Goal: Task Accomplishment & Management: Manage account settings

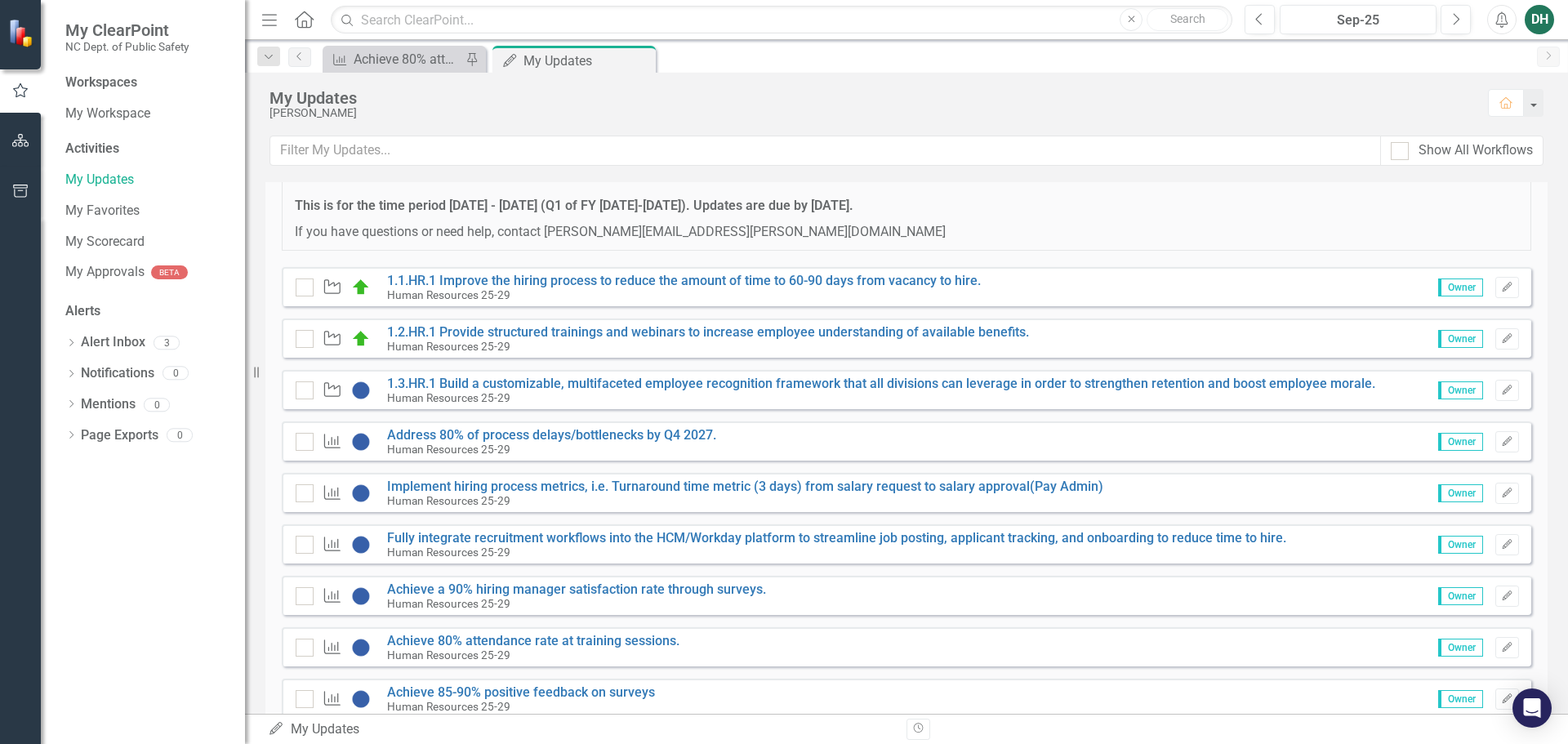
scroll to position [251, 0]
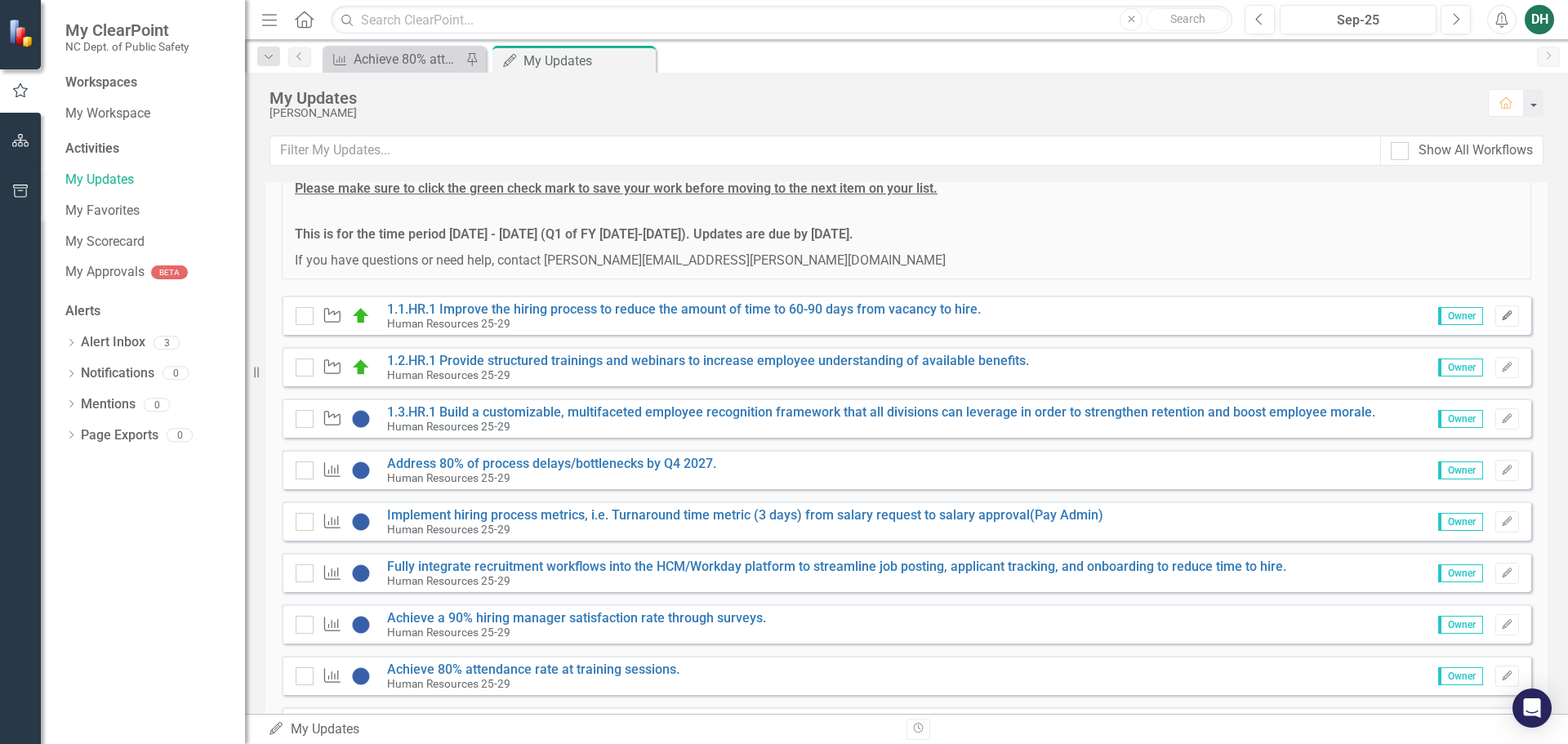
click at [1502, 317] on icon "Edit" at bounding box center [1508, 316] width 13 height 10
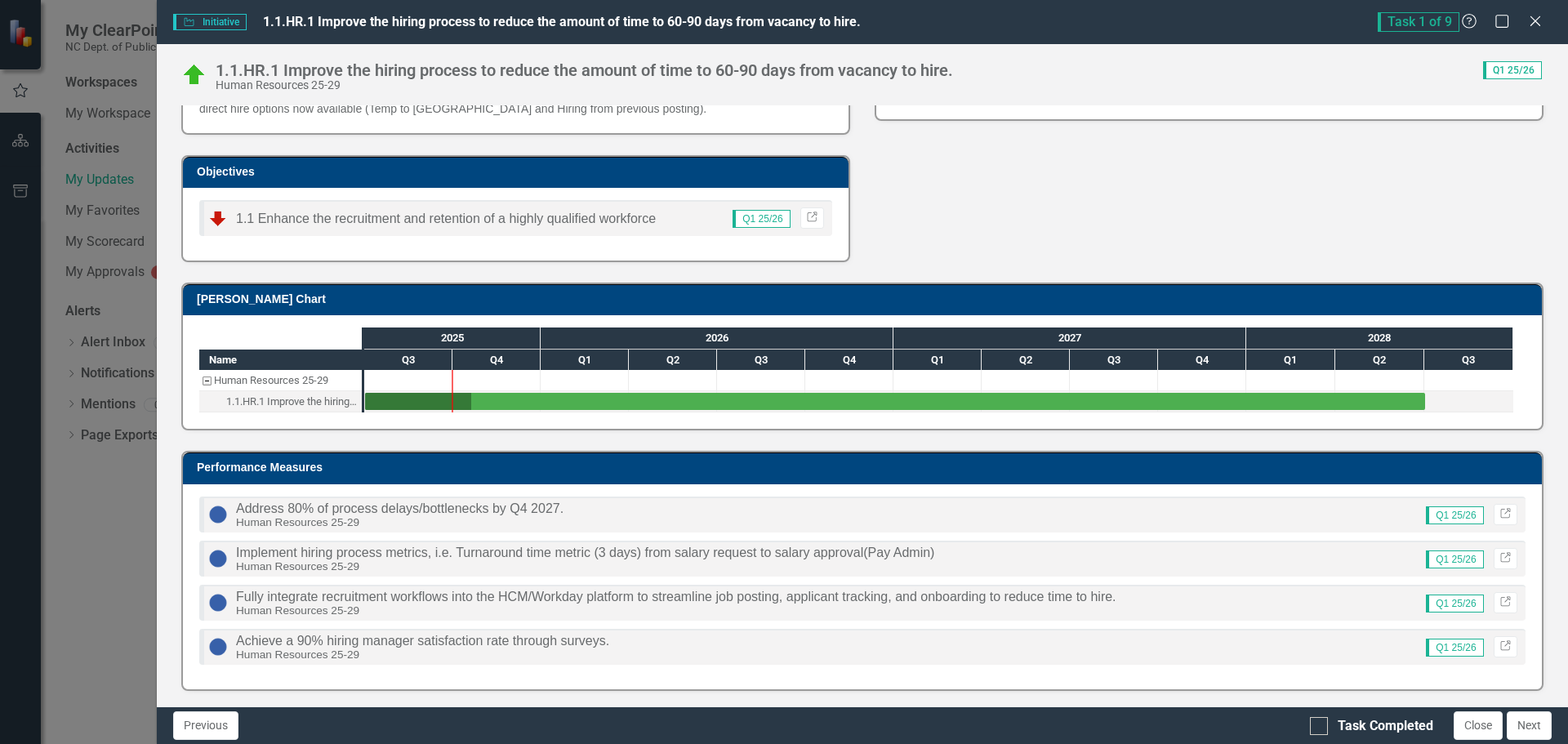
scroll to position [379, 0]
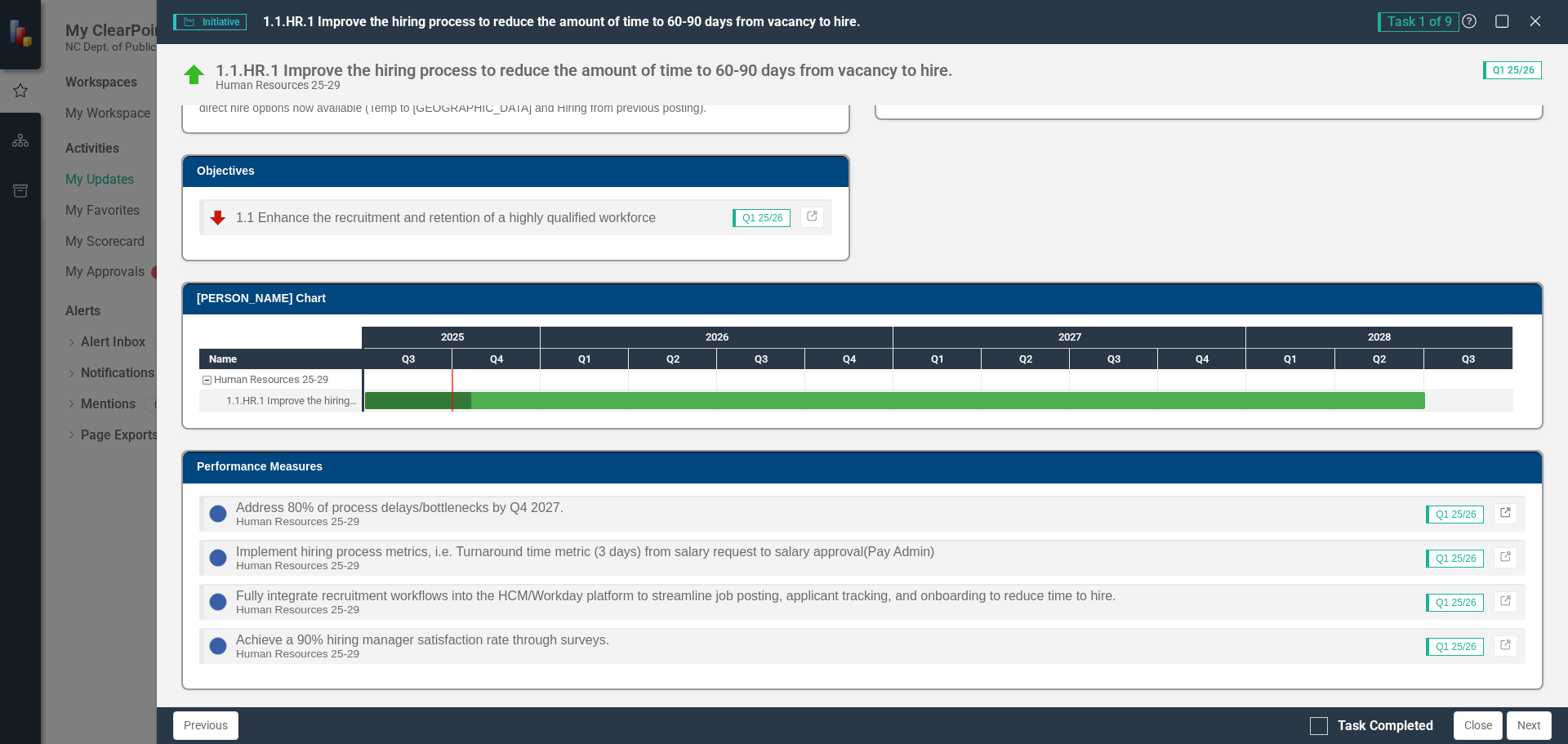
click at [1500, 509] on icon "Link" at bounding box center [1506, 513] width 13 height 10
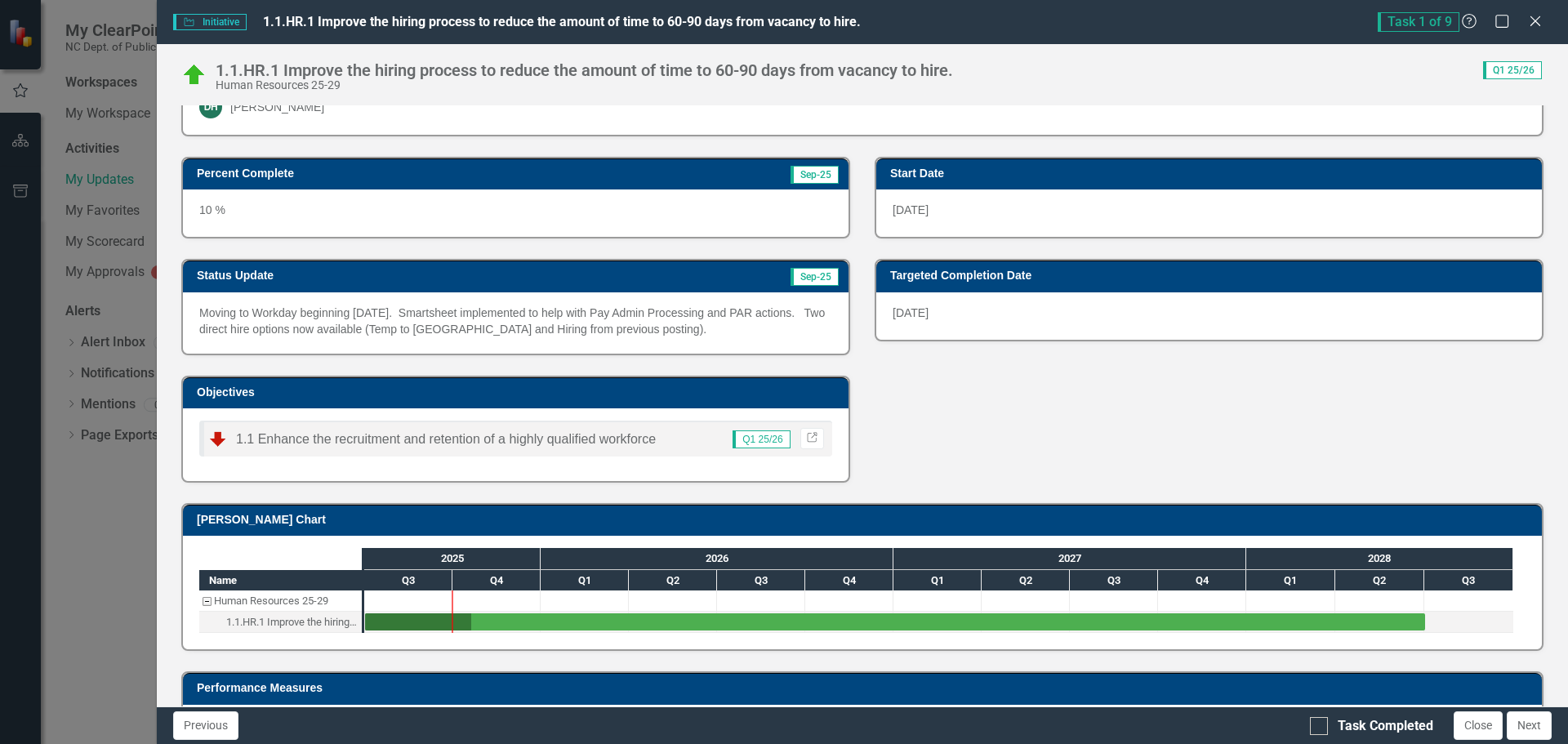
scroll to position [134, 0]
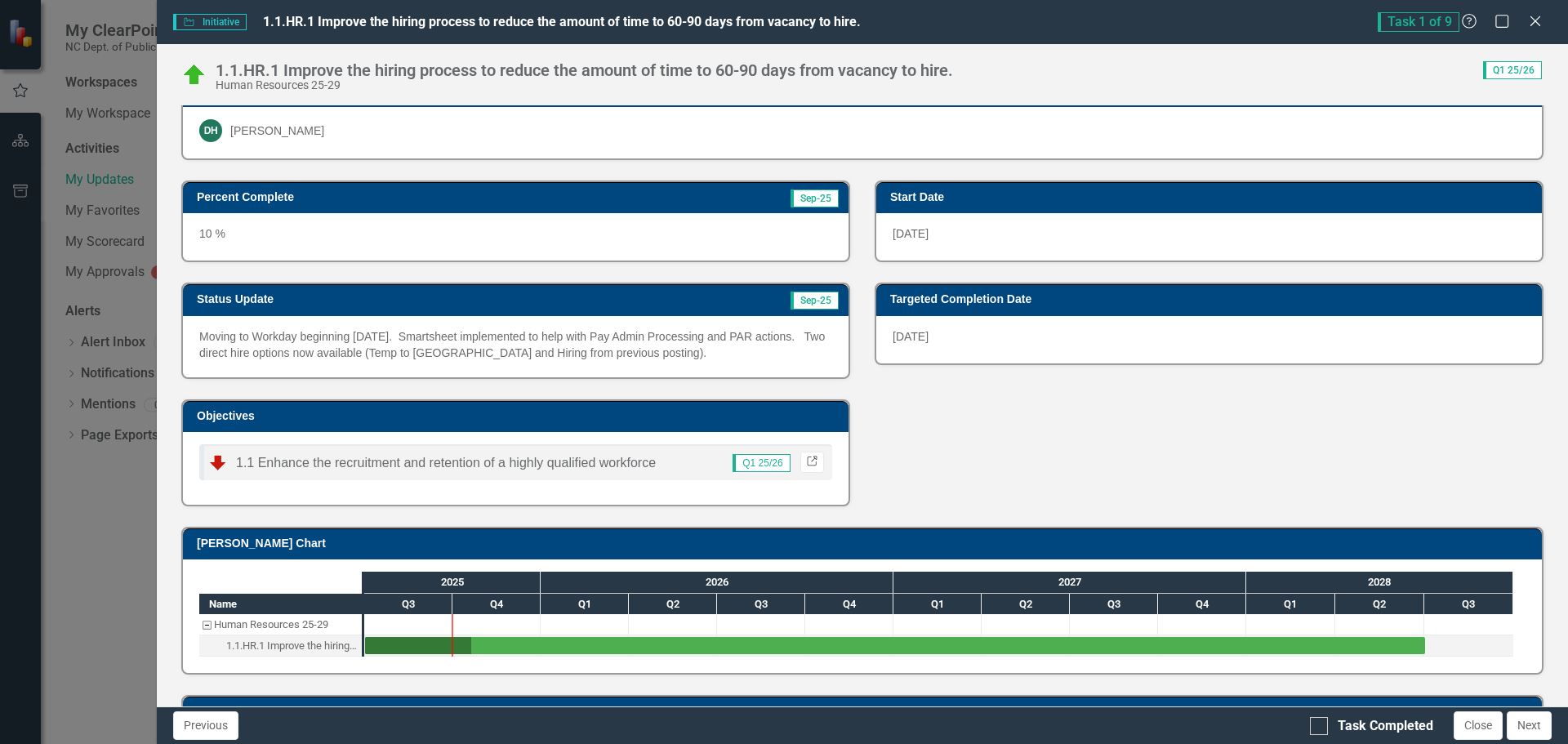
click at [810, 458] on icon "Link" at bounding box center [813, 462] width 13 height 10
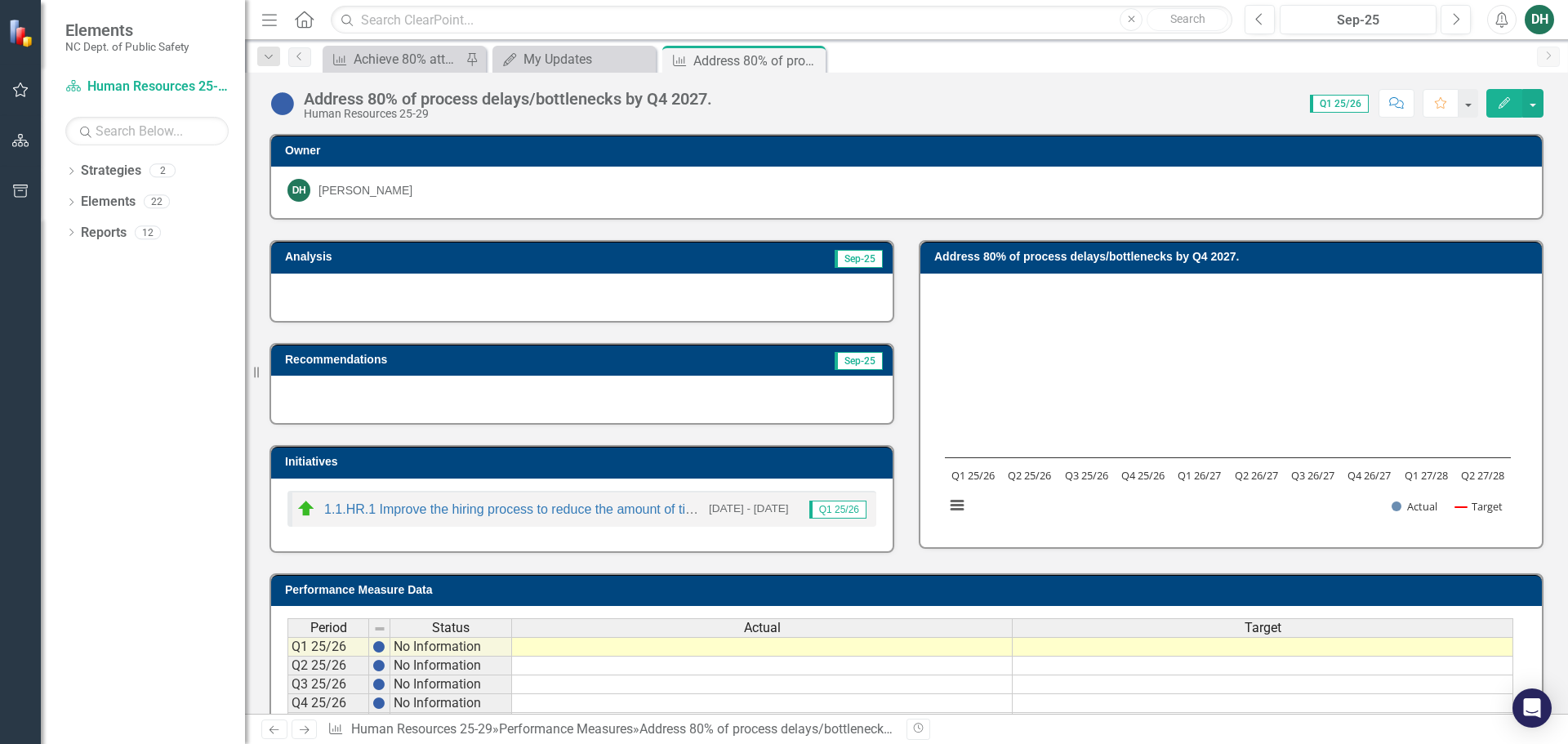
scroll to position [82, 0]
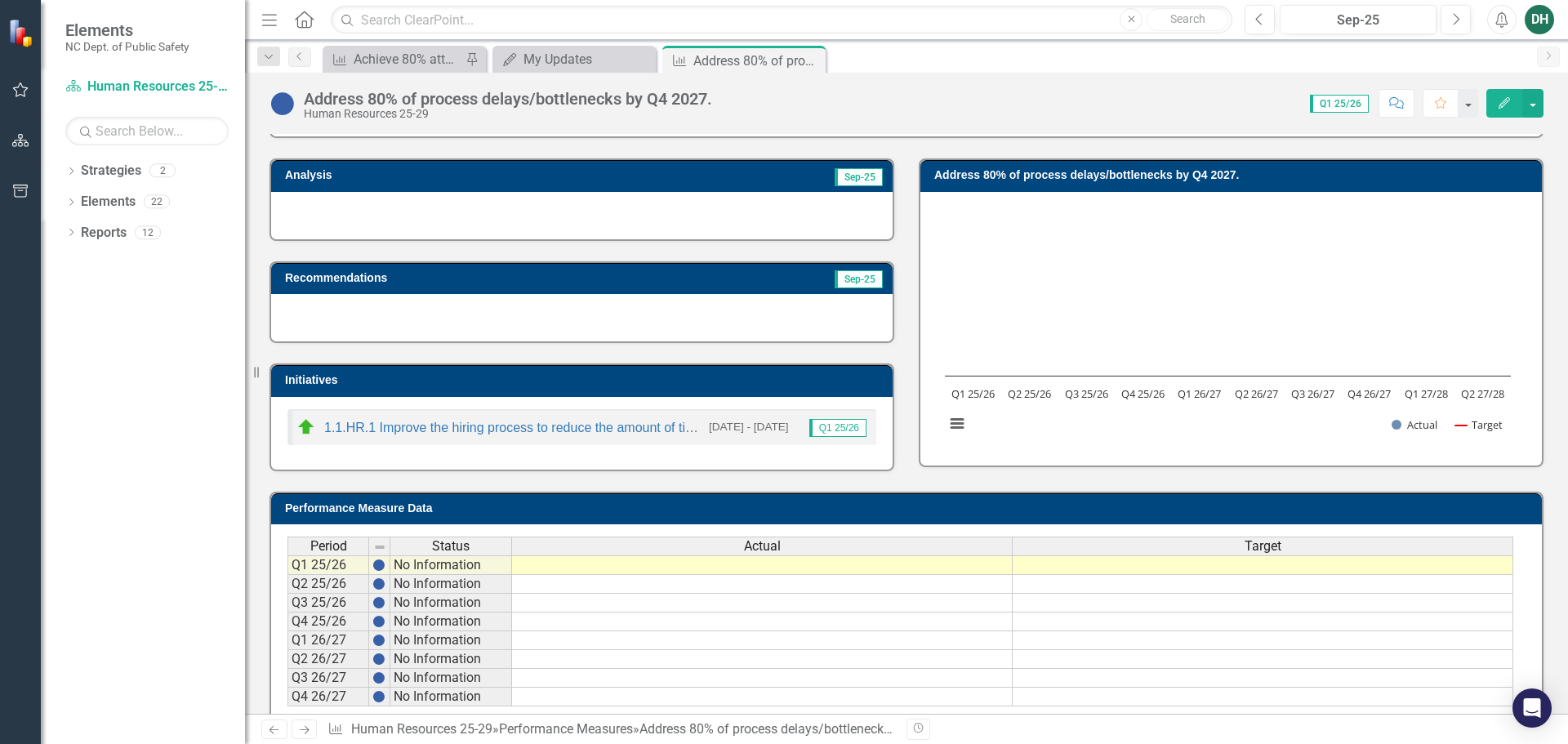
click at [323, 206] on div at bounding box center [581, 215] width 622 height 48
click at [309, 211] on div at bounding box center [581, 215] width 622 height 48
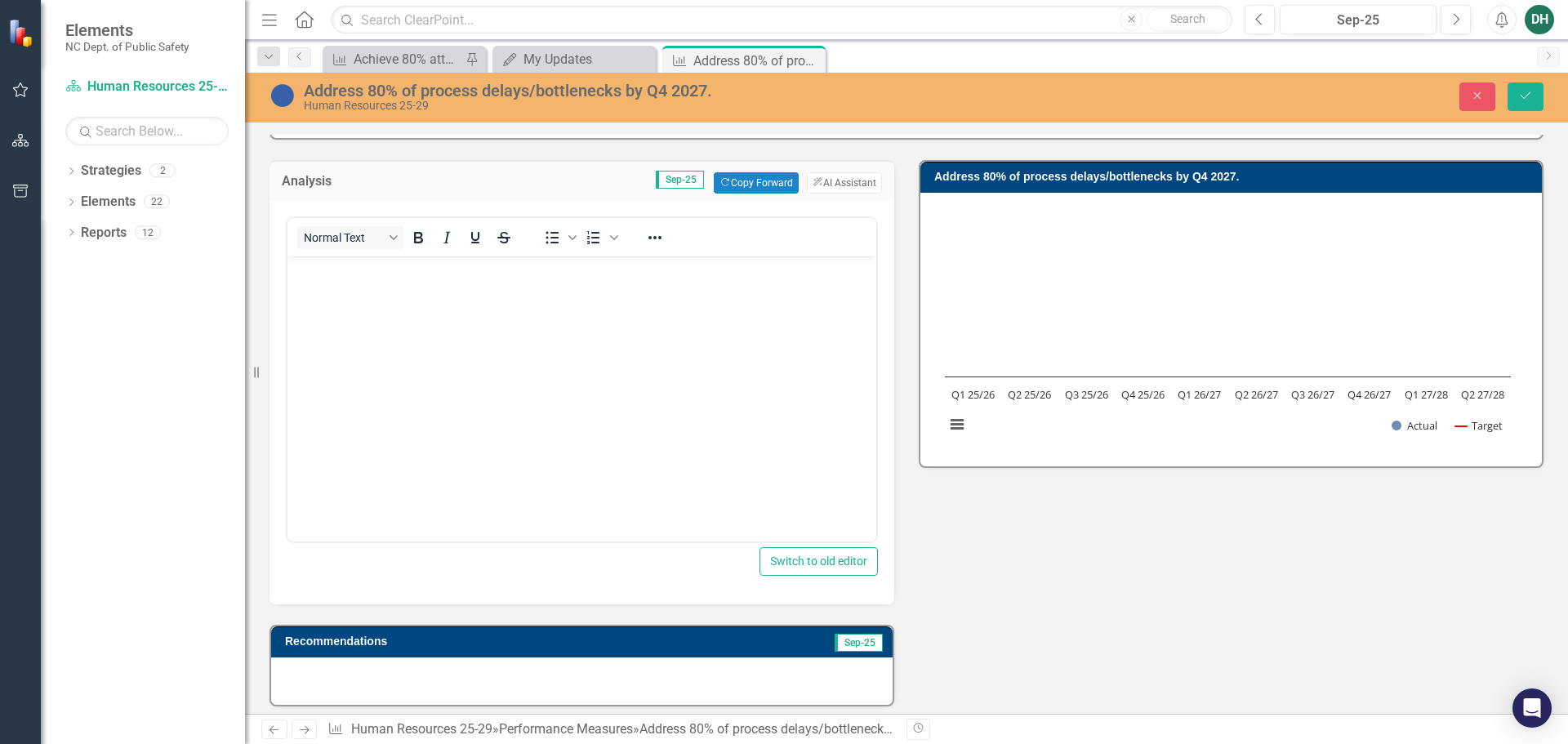
scroll to position [0, 0]
click at [1006, 549] on div "Analysis Sep-25 Copy Forward Copy Forward ClearPoint AI AI Assistant Normal Tex…" at bounding box center [907, 487] width 1299 height 696
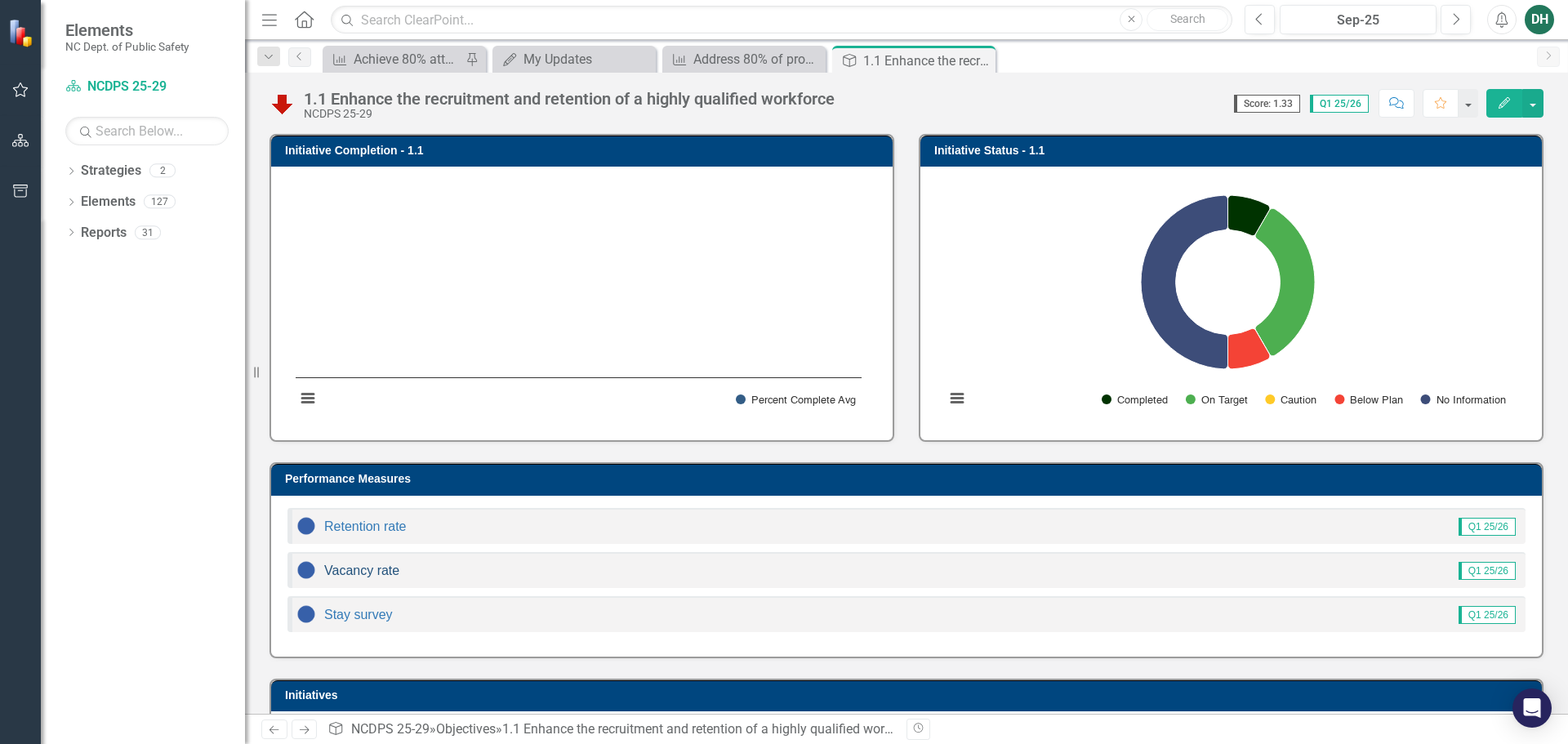
click at [378, 569] on link "Vacancy rate" at bounding box center [362, 570] width 75 height 13
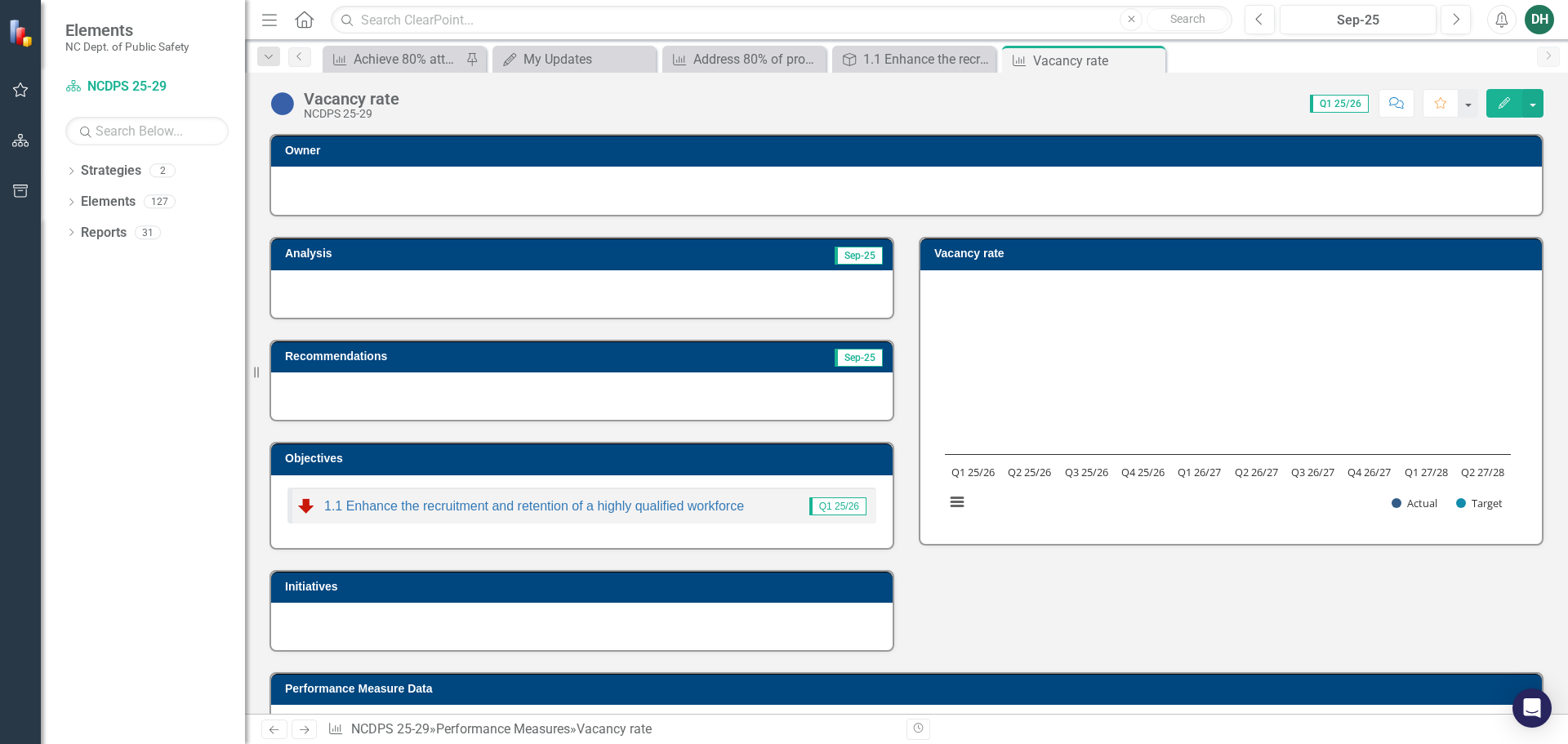
click at [989, 315] on rect "Interactive chart" at bounding box center [1227, 405] width 582 height 245
click at [972, 304] on rect "Interactive chart" at bounding box center [1227, 405] width 582 height 245
click at [345, 190] on div at bounding box center [906, 188] width 1238 height 20
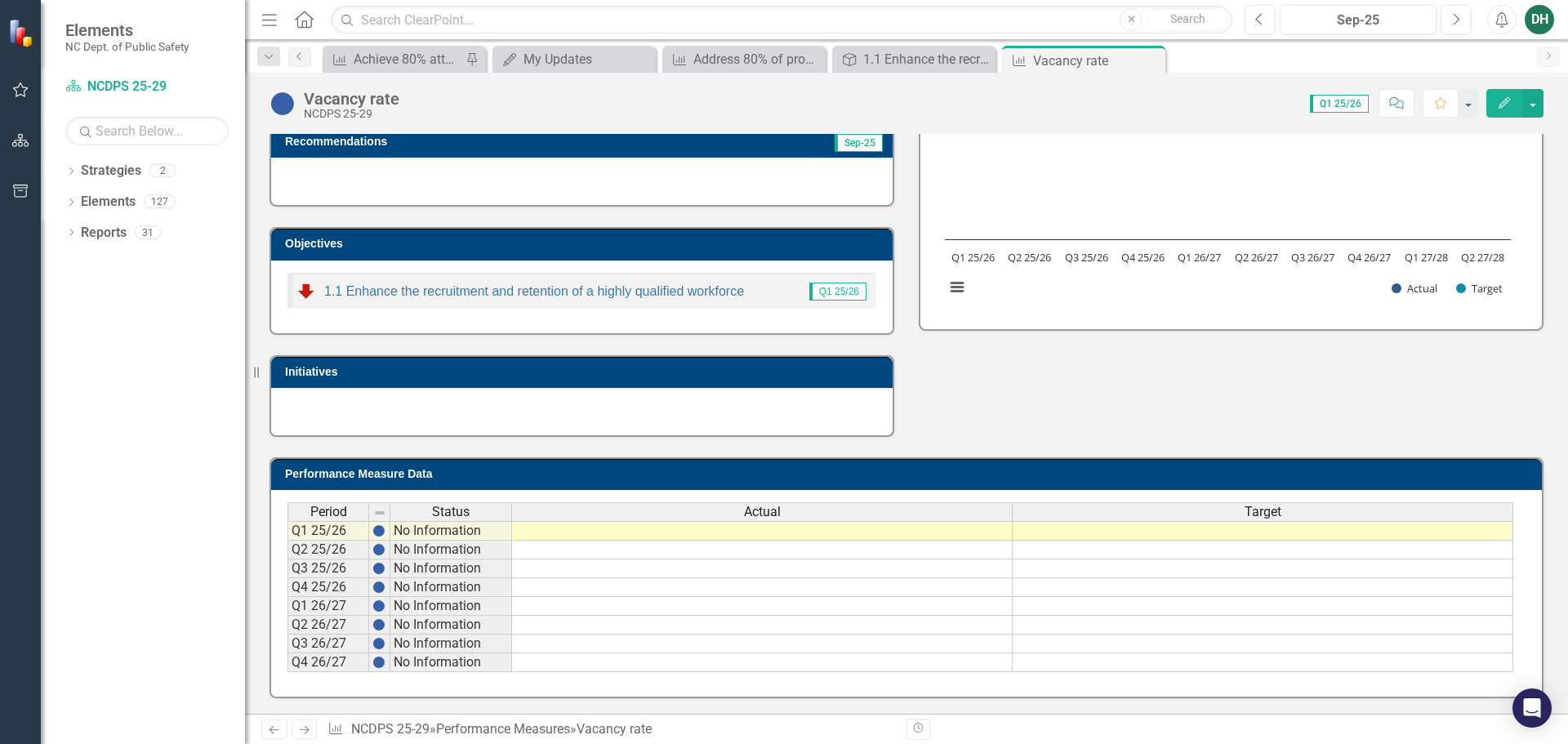
scroll to position [215, 0]
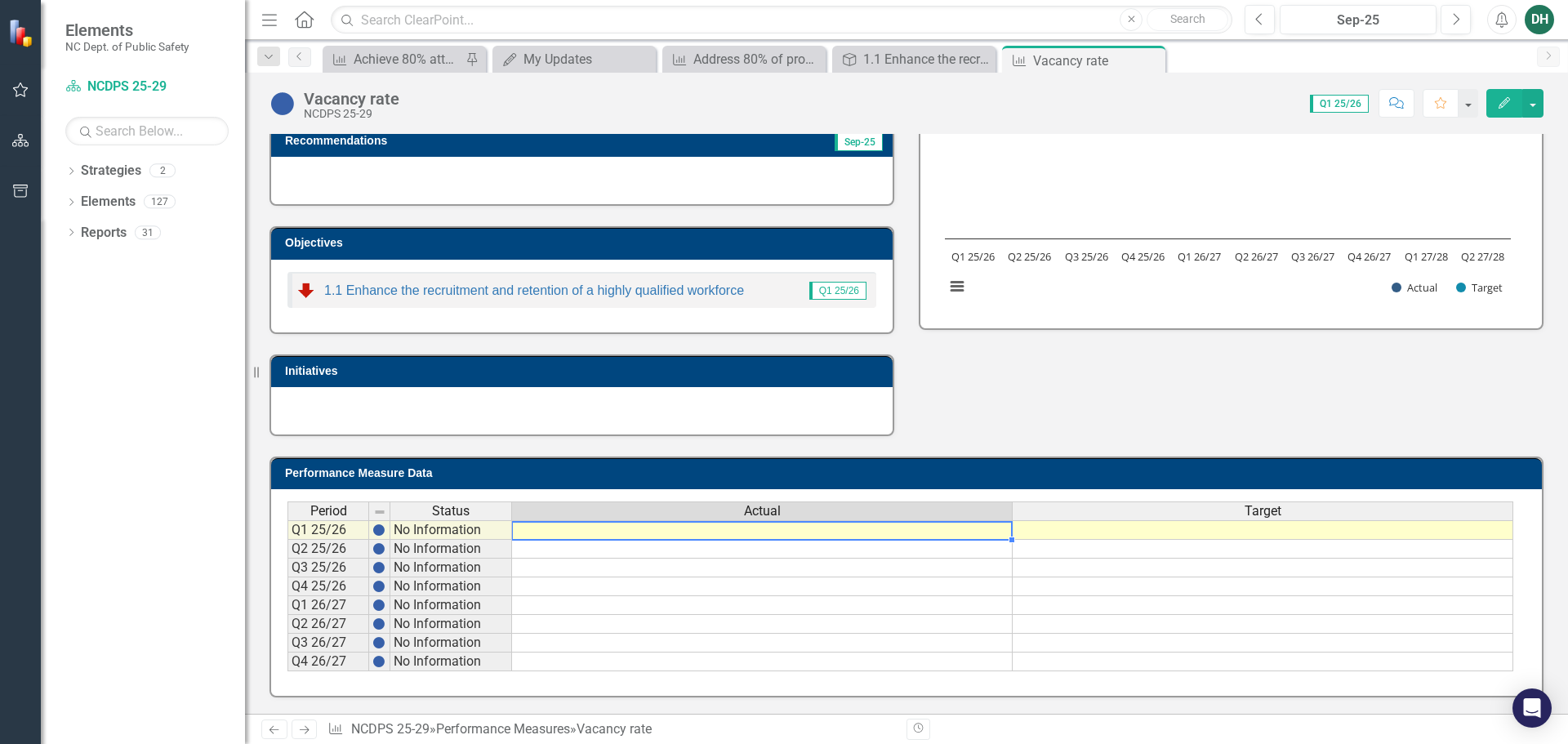
click at [731, 534] on td at bounding box center [762, 530] width 501 height 20
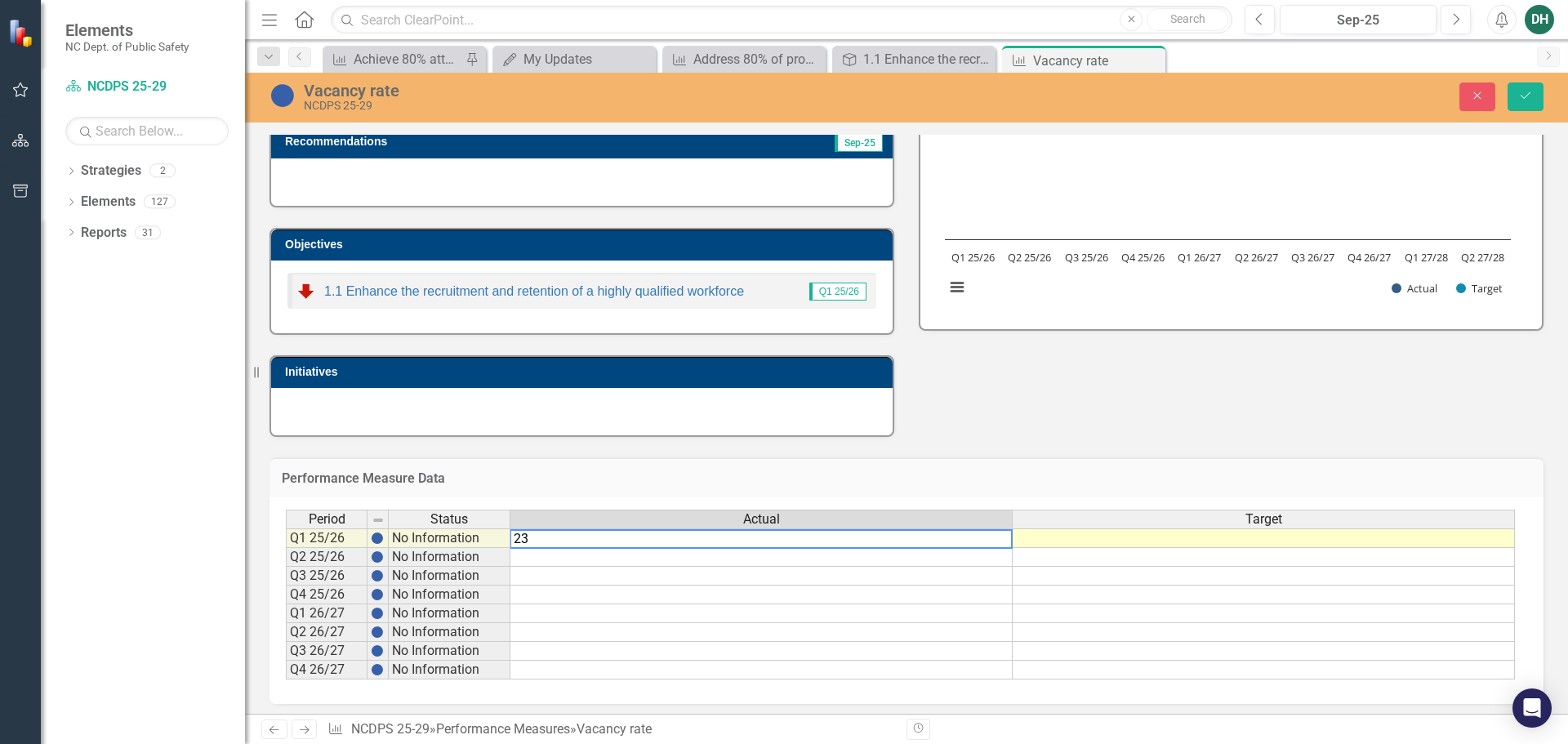
type textarea "23"
click at [1218, 543] on td at bounding box center [1264, 538] width 502 height 20
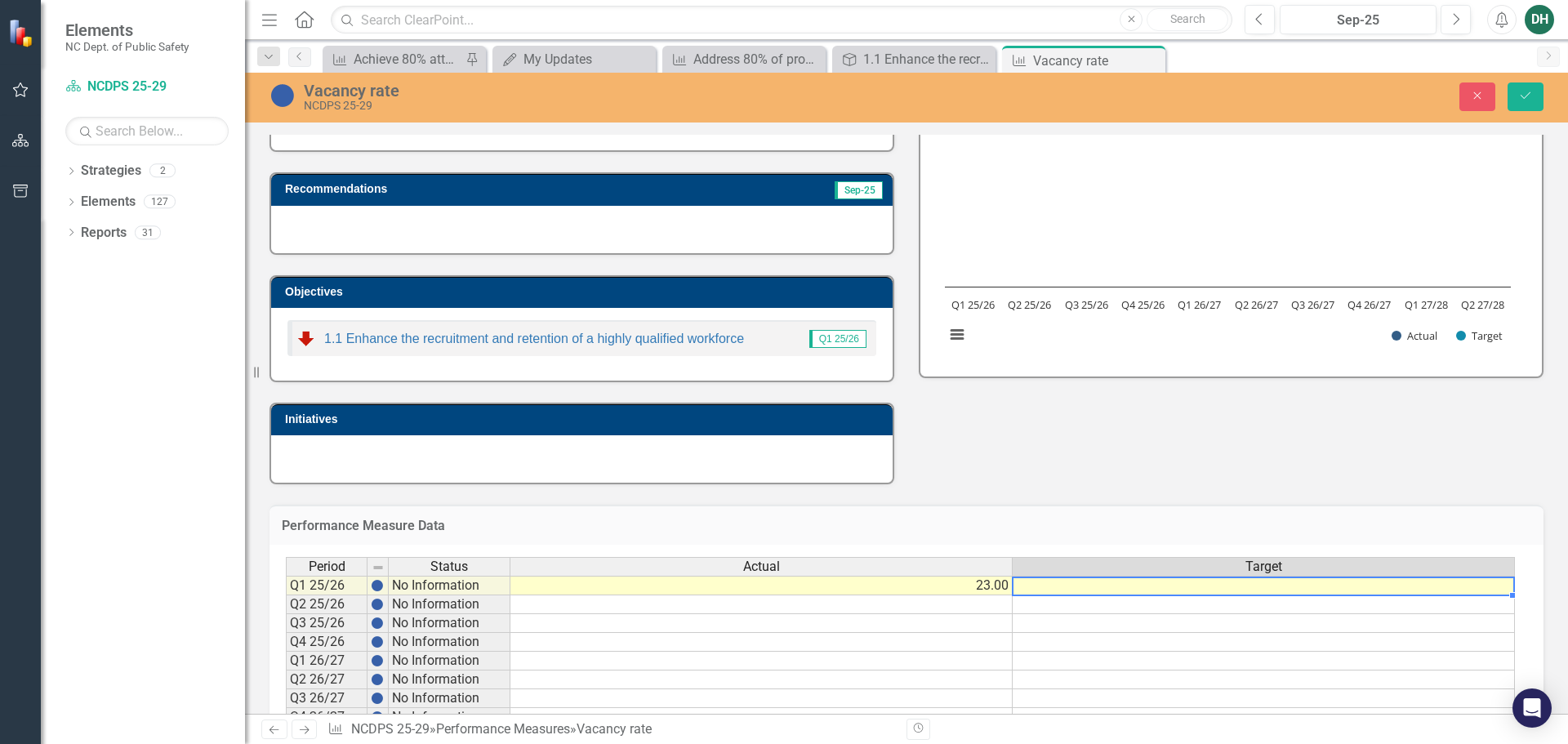
scroll to position [141, 0]
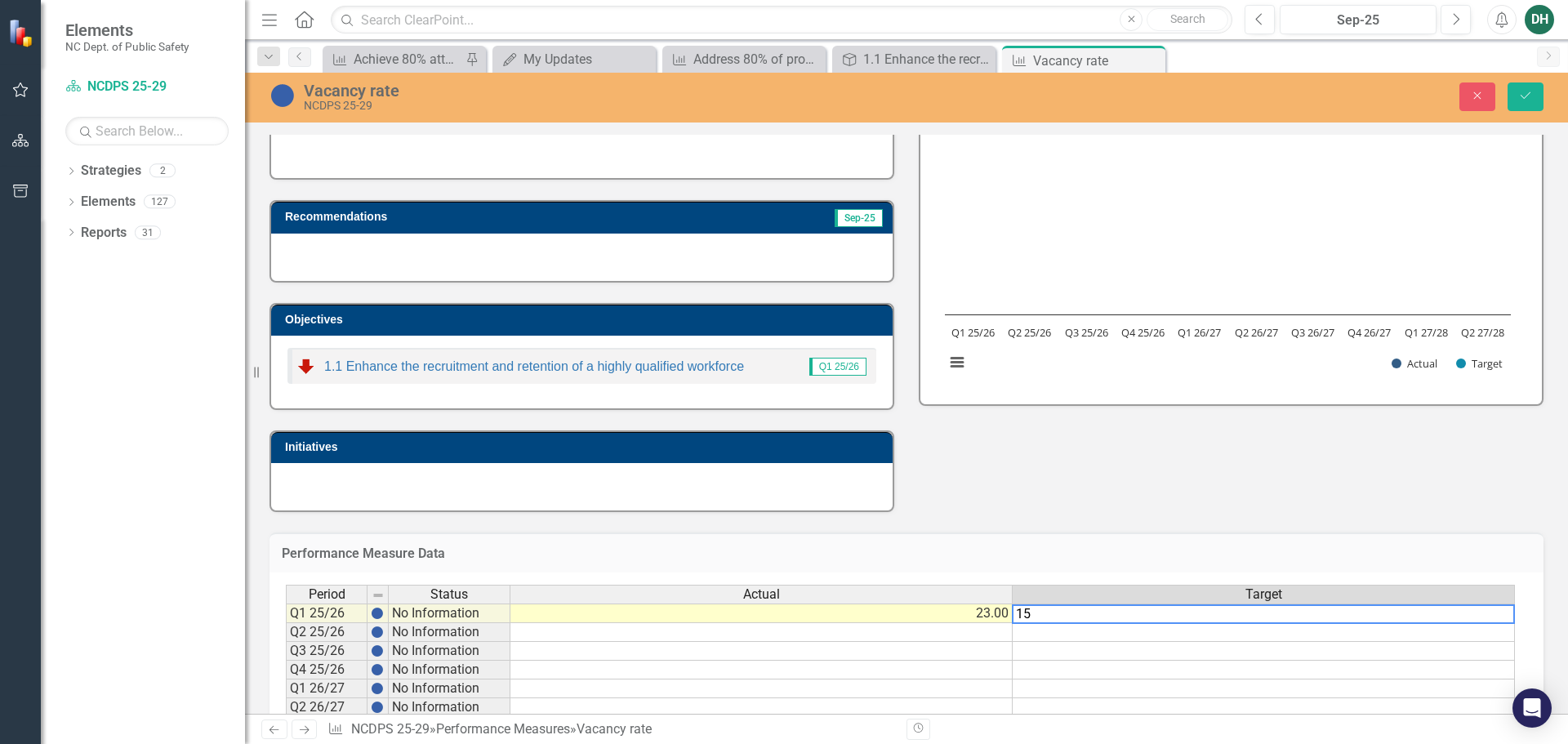
type textarea "15"
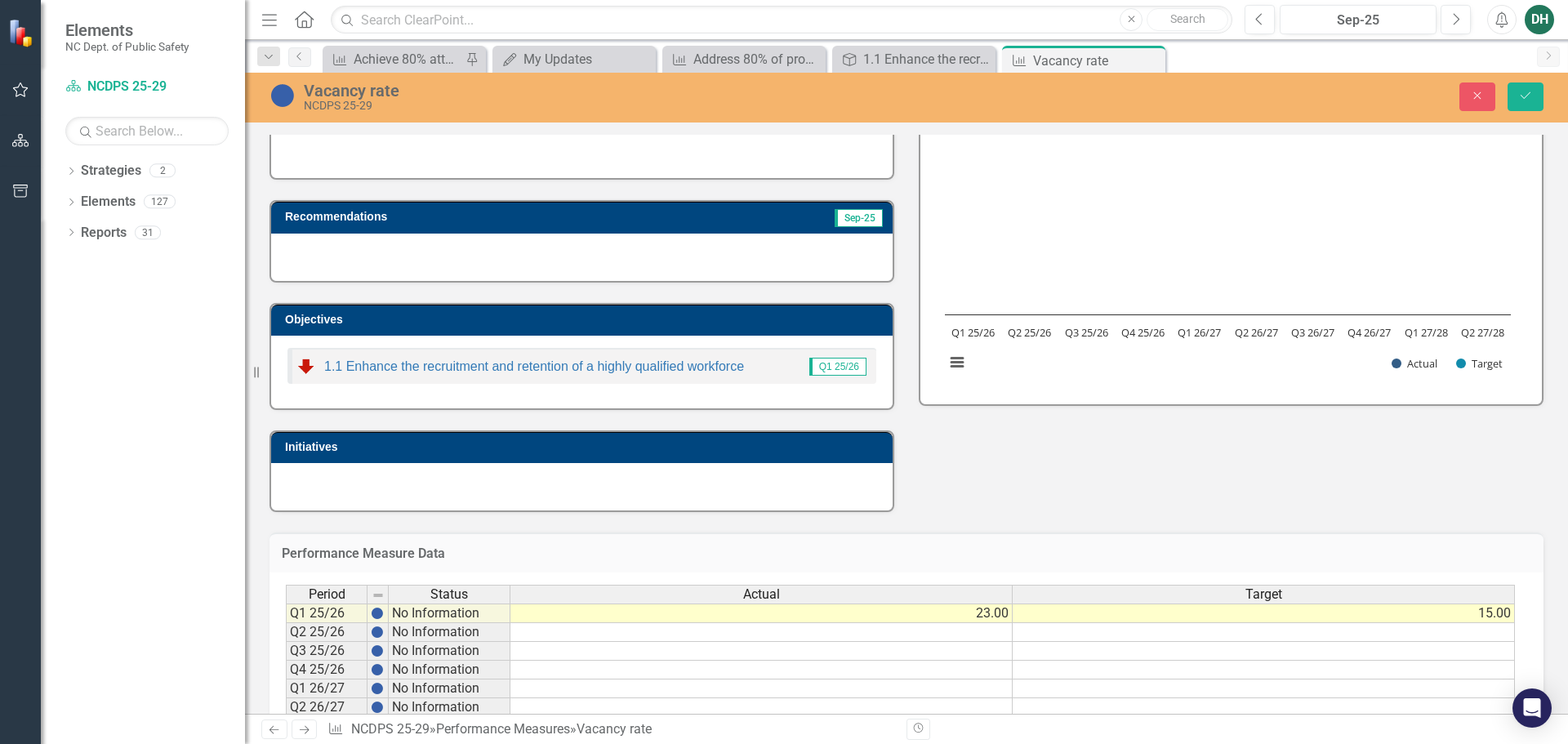
click at [1083, 542] on div "Performance Measure Data Last Calculated" at bounding box center [906, 553] width 1274 height 40
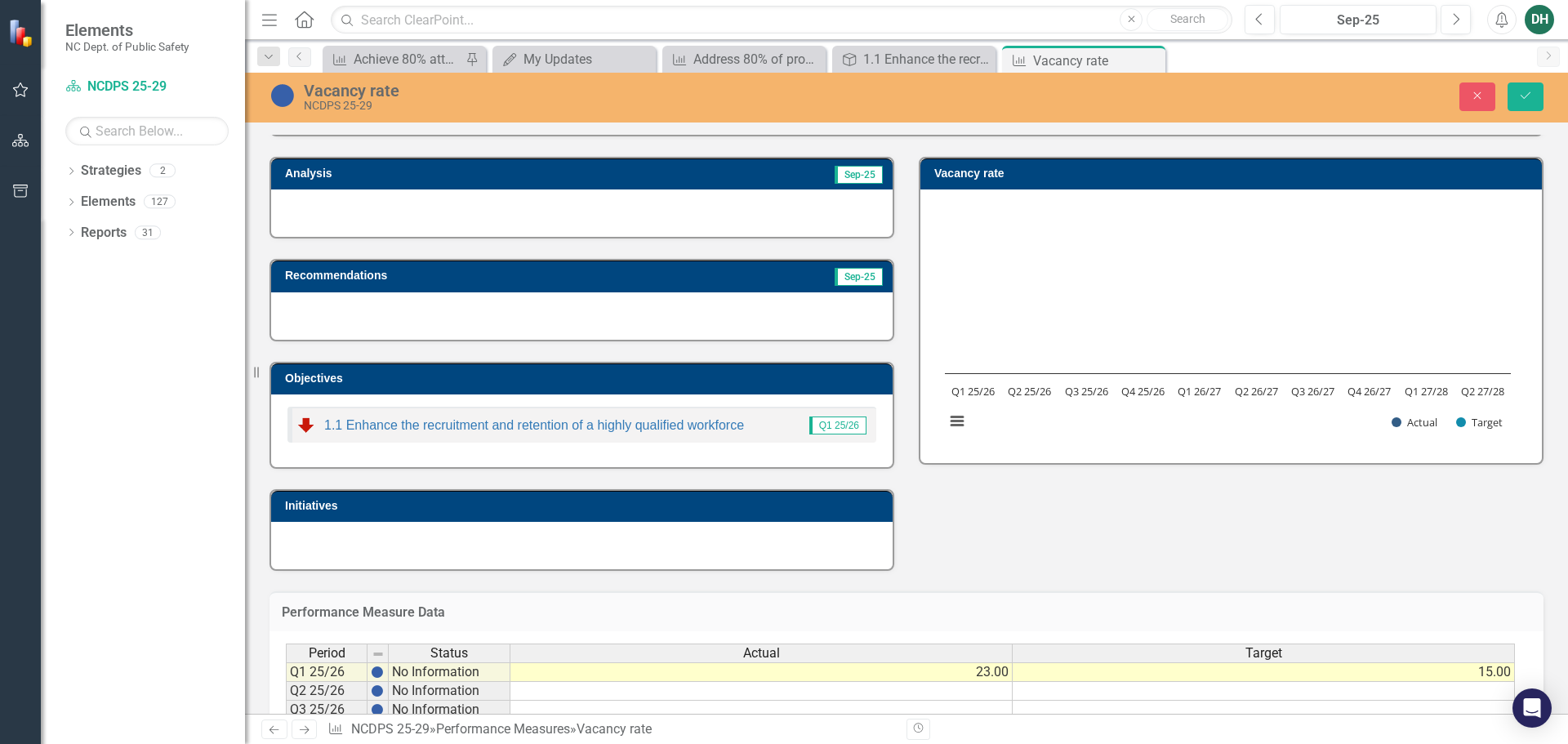
scroll to position [0, 0]
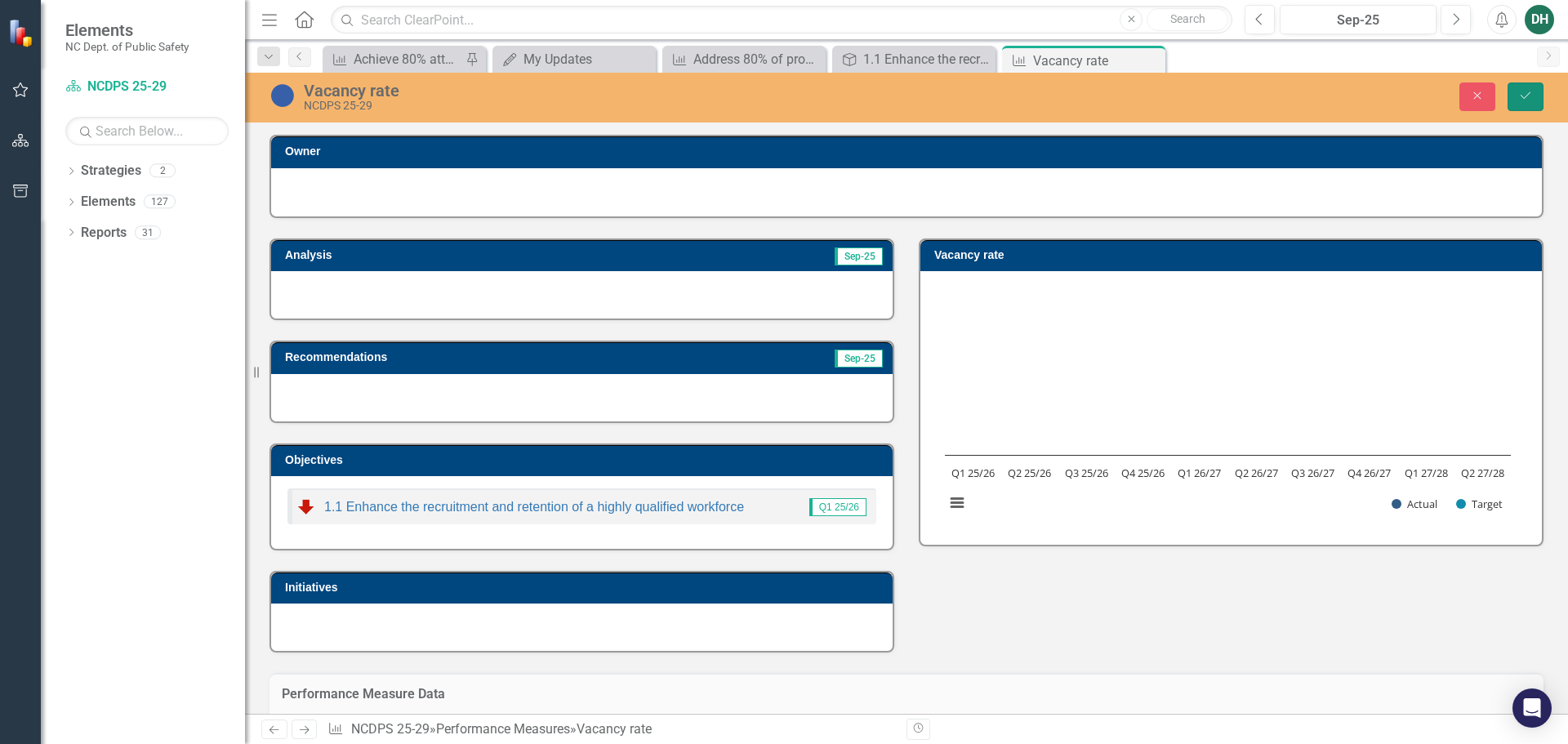
click at [1532, 92] on icon "Save" at bounding box center [1526, 95] width 14 height 12
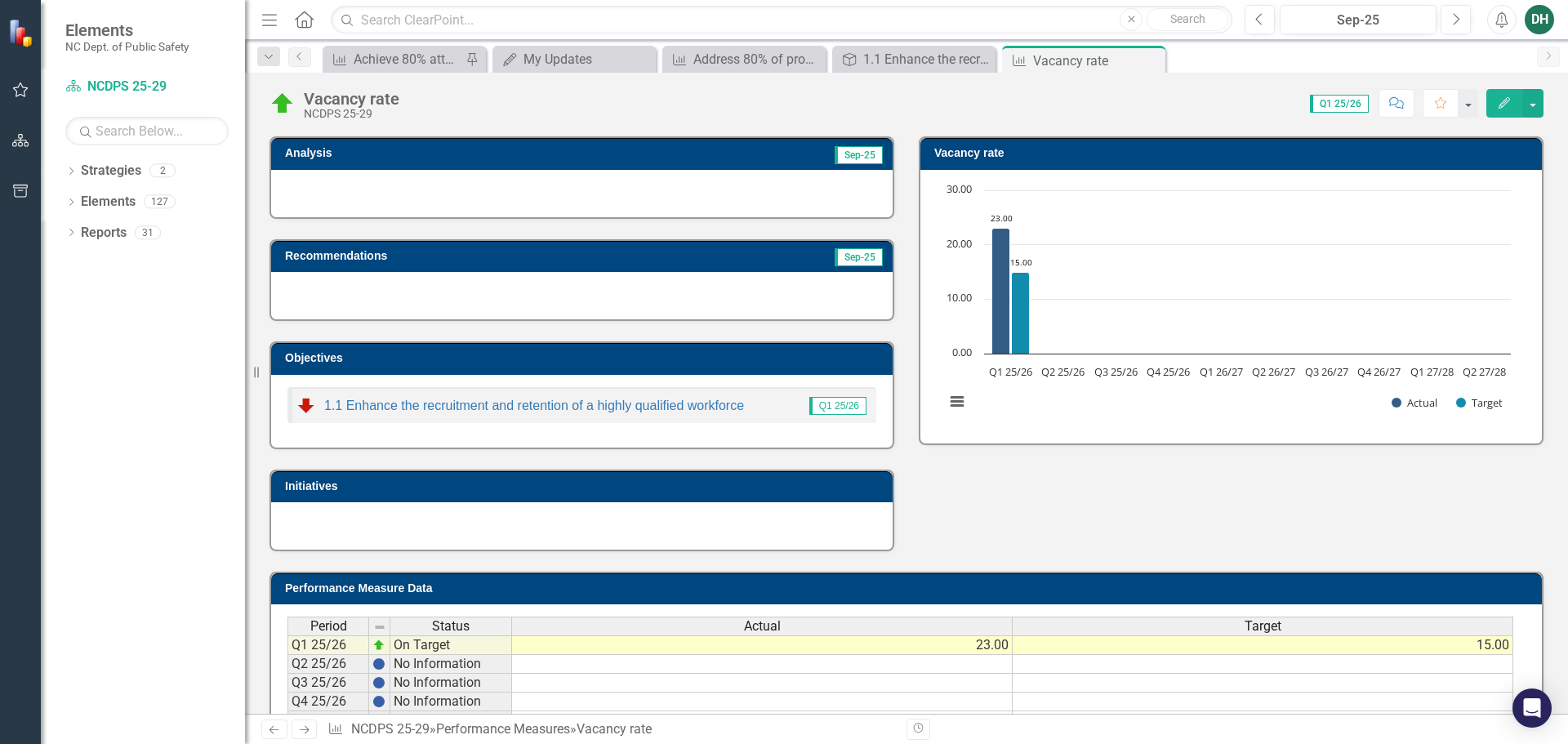
scroll to position [215, 0]
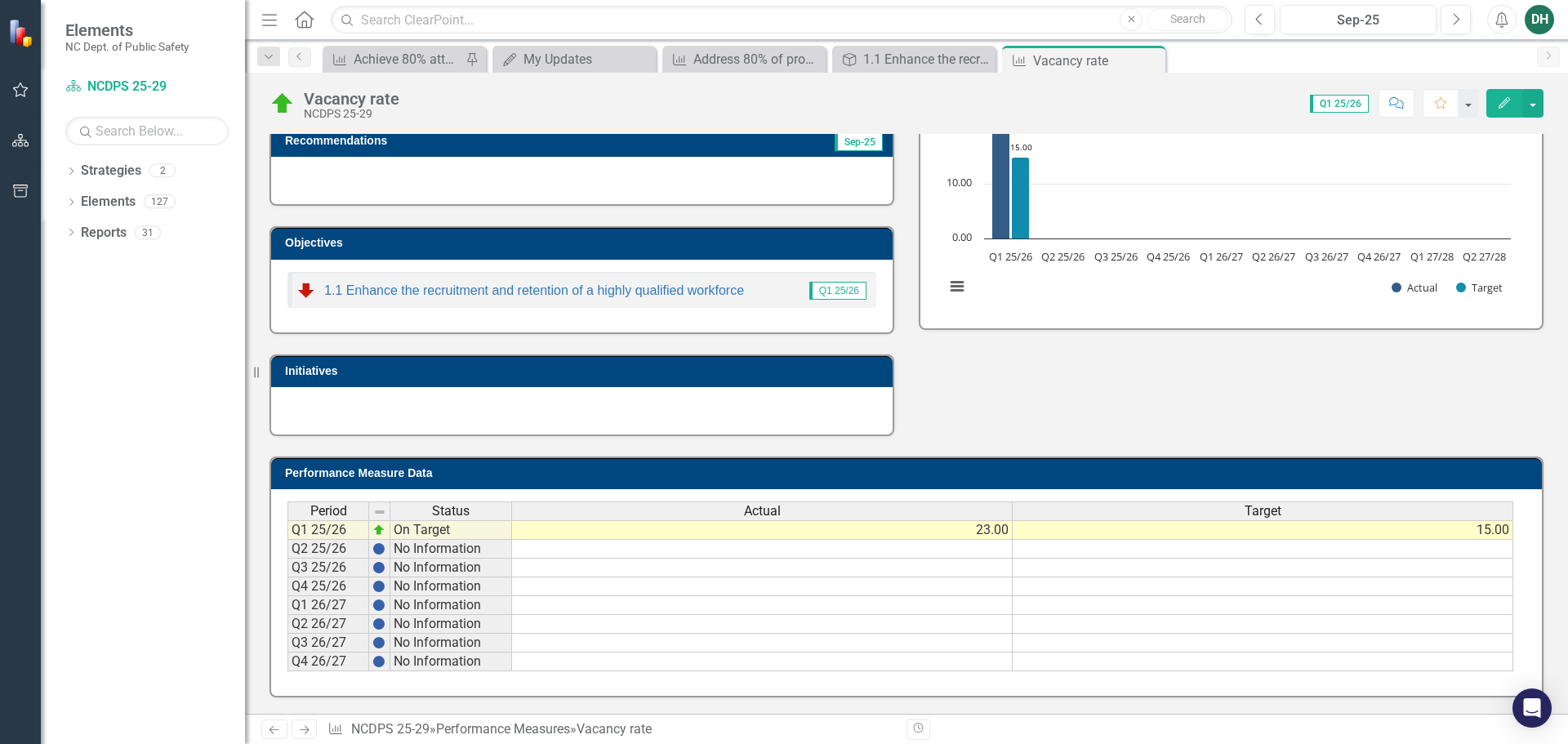
click at [273, 731] on icon "Previous" at bounding box center [274, 731] width 13 height 11
